Goal: Transaction & Acquisition: Purchase product/service

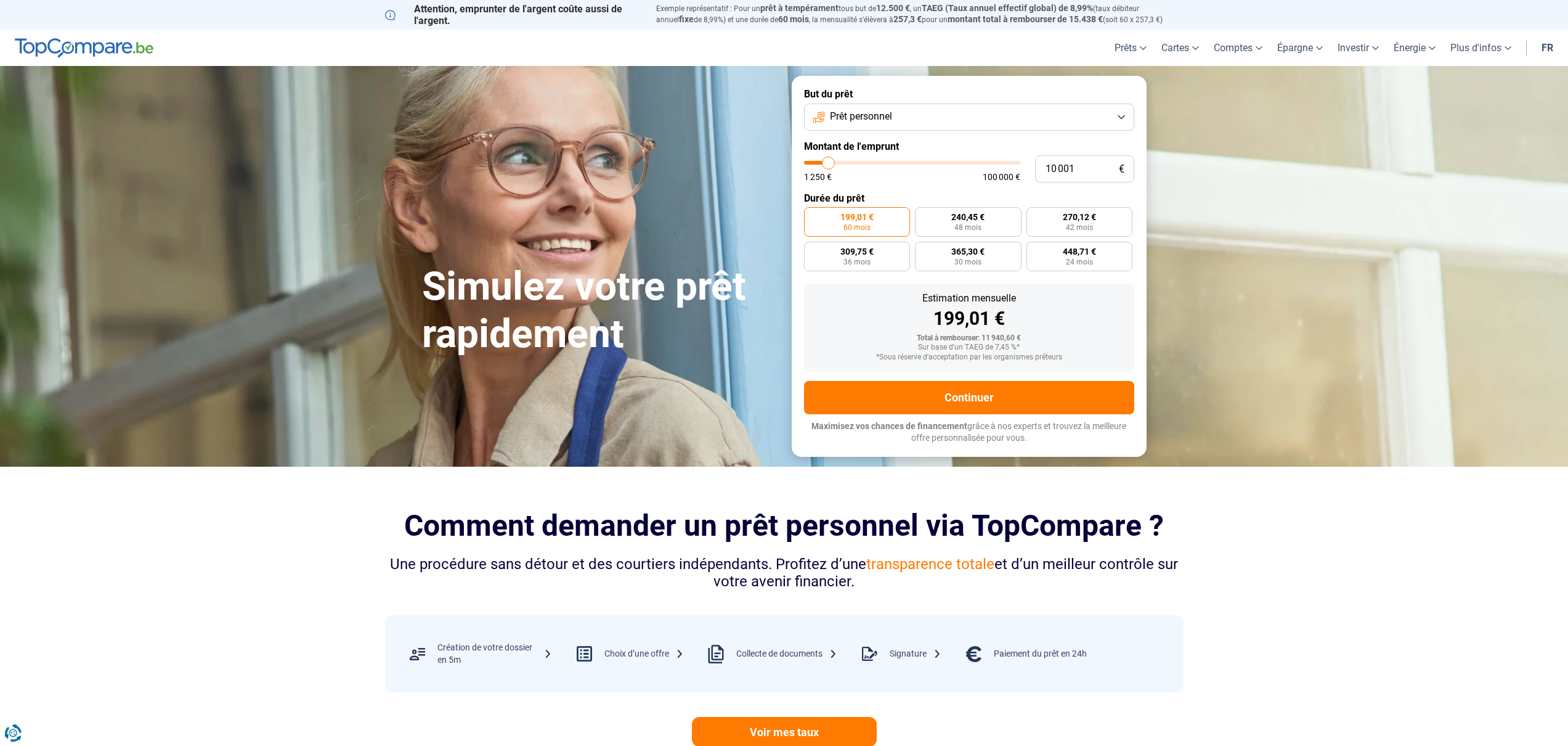
click at [948, 118] on button "Prêt personnel" at bounding box center [969, 116] width 330 height 27
click at [913, 212] on li "Prêt voiture" at bounding box center [969, 225] width 316 height 26
click at [1099, 167] on input "10 001" at bounding box center [1084, 168] width 99 height 27
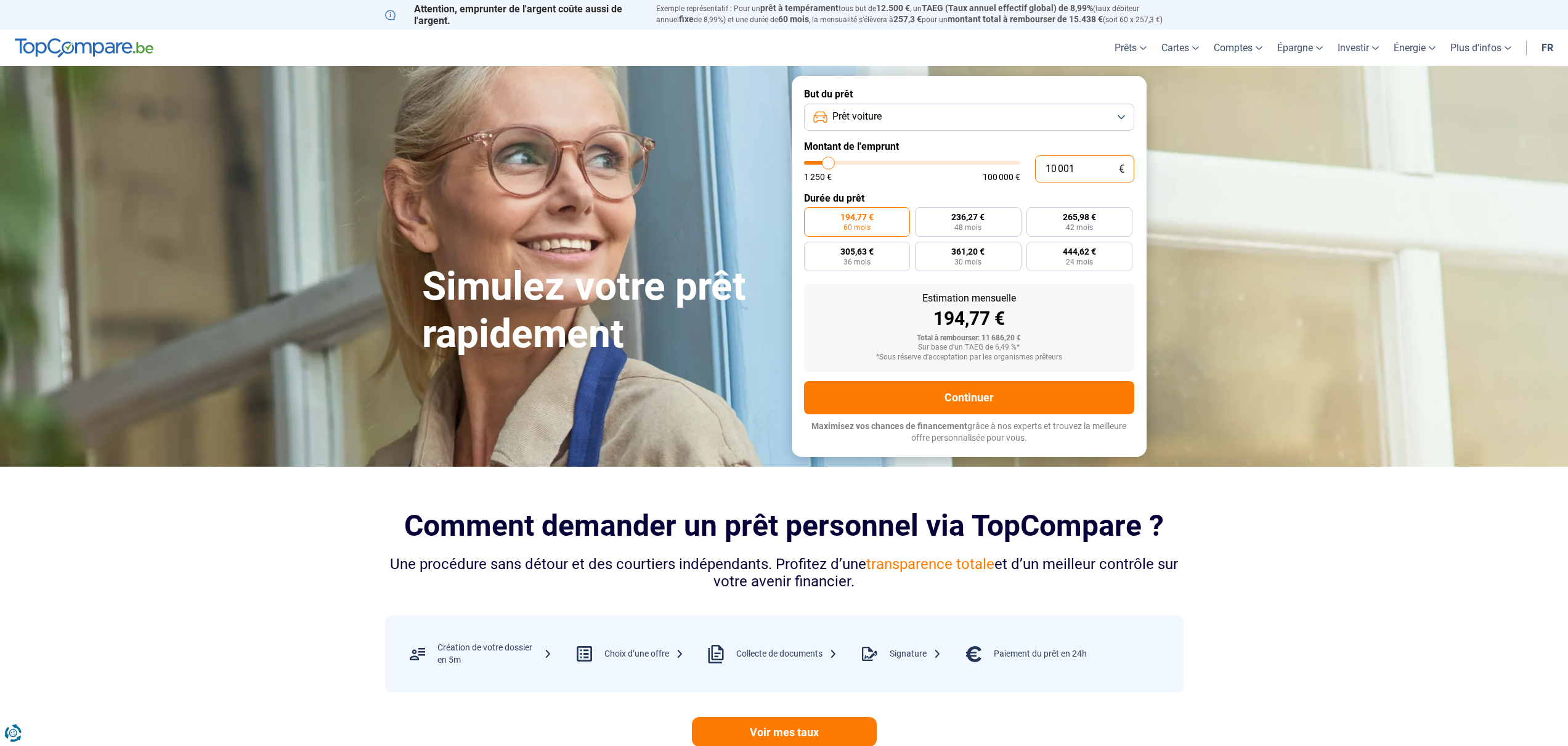
type input "2"
type input "1250"
type input "22"
type input "1250"
type input "225"
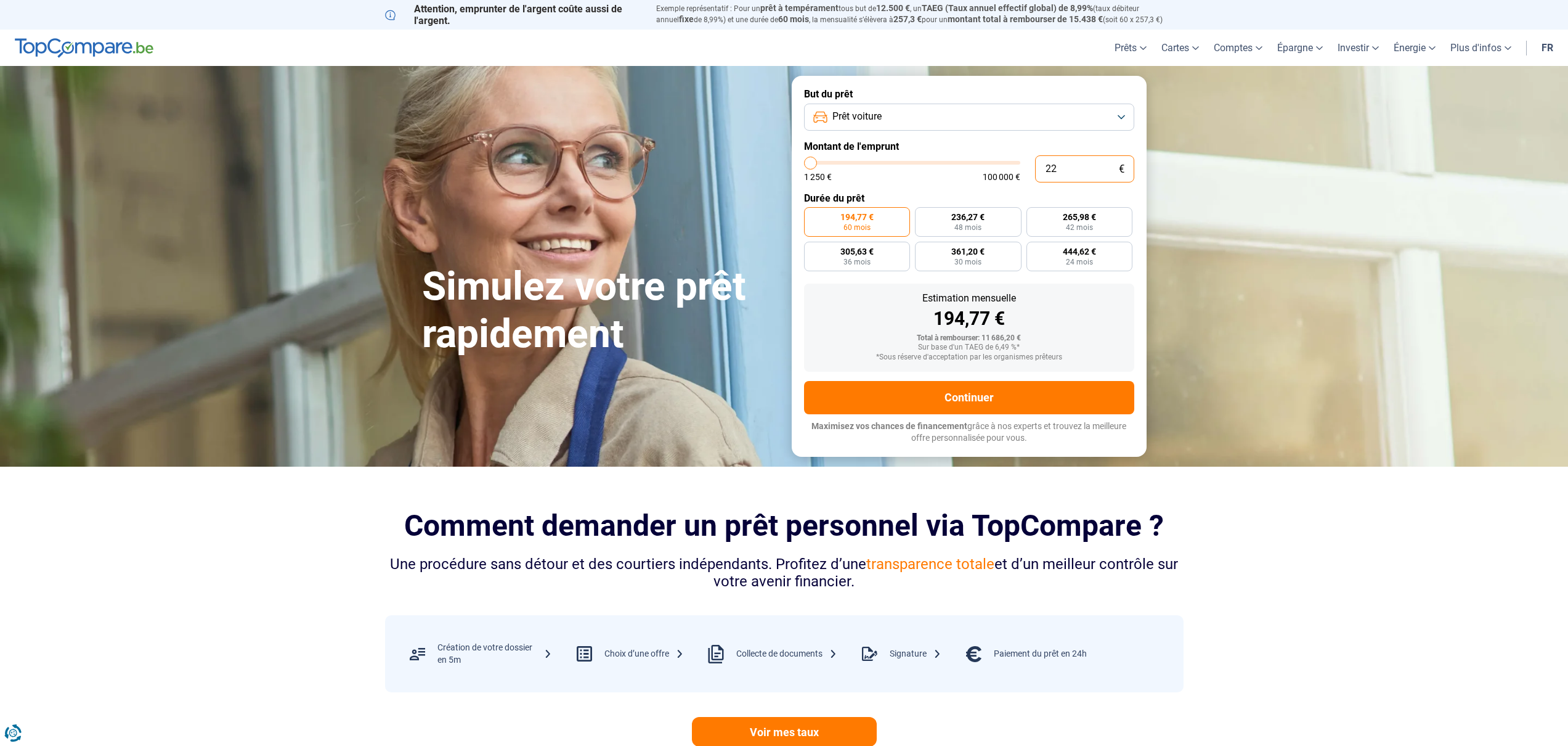
type input "1250"
type input "2 250"
type input "2250"
type input "22 500"
type input "22500"
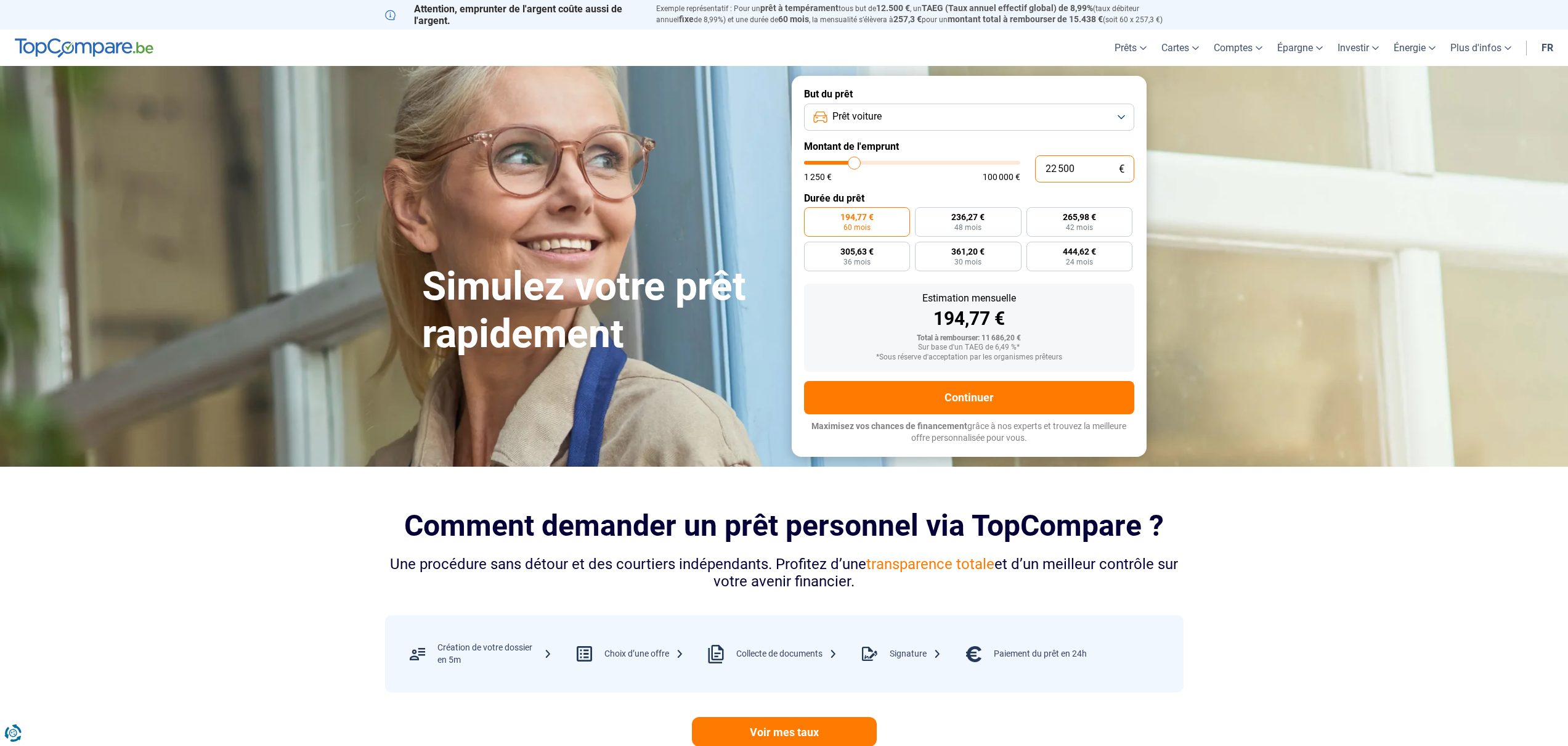
type input "22 500"
click at [930, 180] on div "1 250 € 100 000 €" at bounding box center [912, 177] width 216 height 9
click at [1102, 220] on span "438,18 €" at bounding box center [1101, 217] width 34 height 9
click at [1078, 215] on input "438,18 € 60 mois" at bounding box center [1074, 210] width 8 height 8
radio input "true"
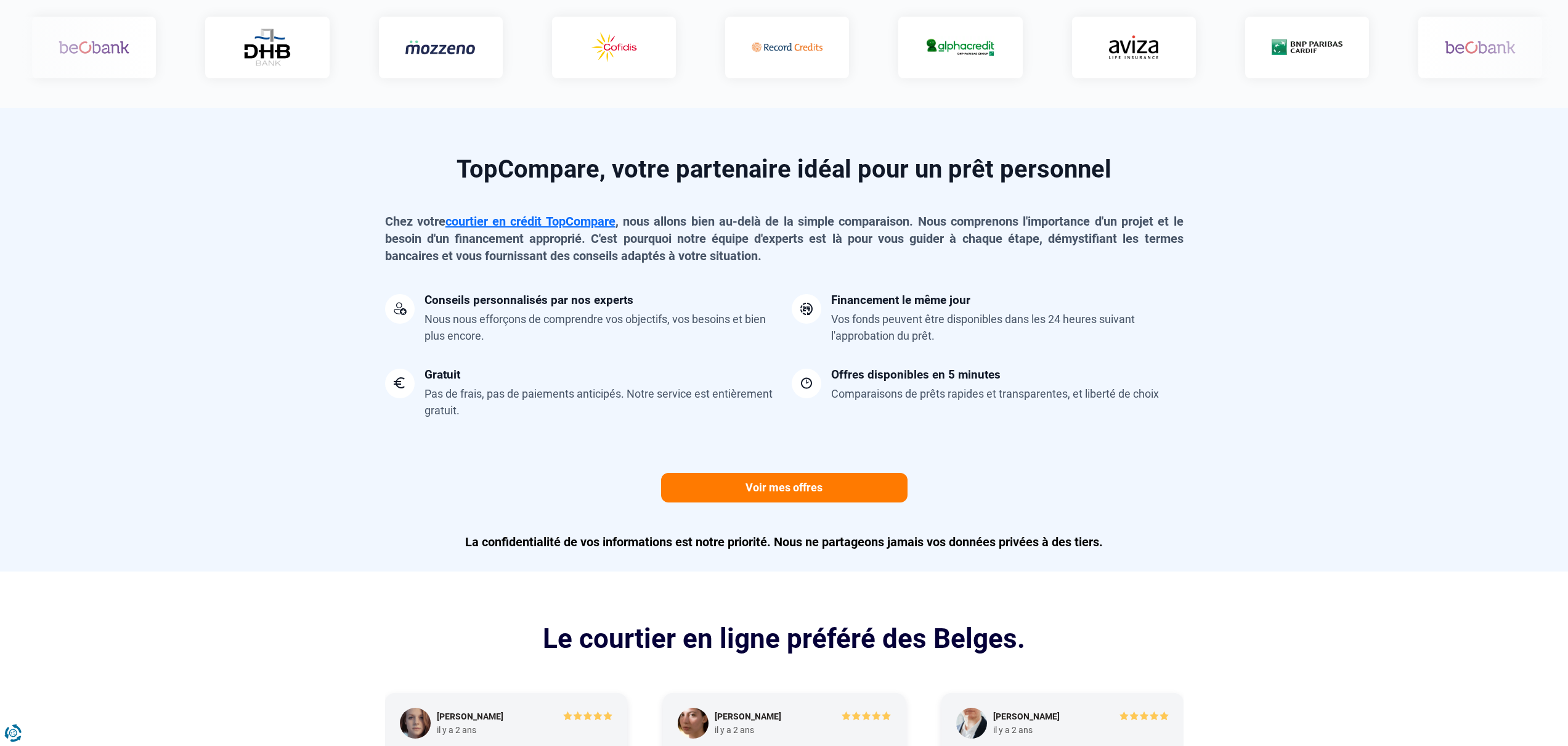
scroll to position [483, 0]
